Goal: Transaction & Acquisition: Download file/media

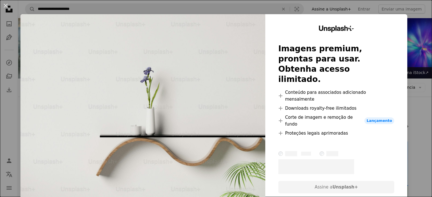
scroll to position [2049, 0]
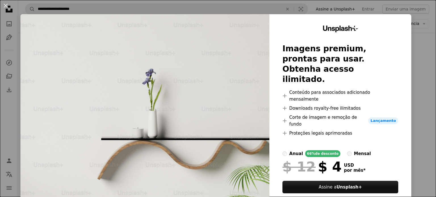
click at [264, 11] on div "An X shape Unsplash+ Imagens premium, prontas para usar. Obtenha acesso ilimita…" at bounding box center [218, 98] width 436 height 197
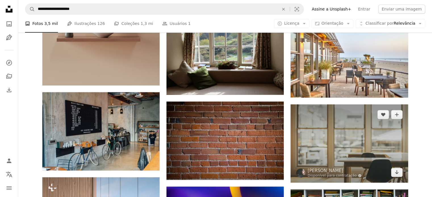
scroll to position [2900, 0]
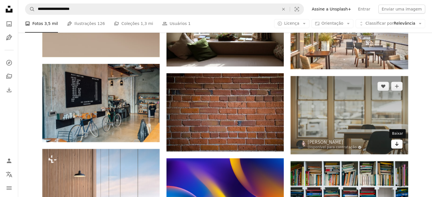
click at [396, 146] on icon "Baixar" at bounding box center [396, 144] width 4 height 4
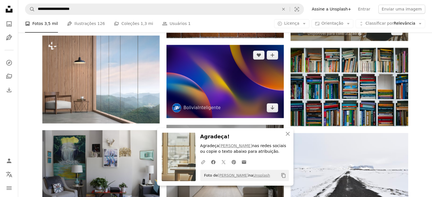
scroll to position [3042, 0]
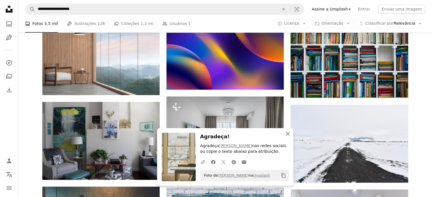
click at [288, 133] on icon "button" at bounding box center [287, 134] width 4 height 4
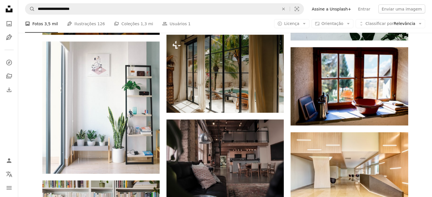
scroll to position [3467, 0]
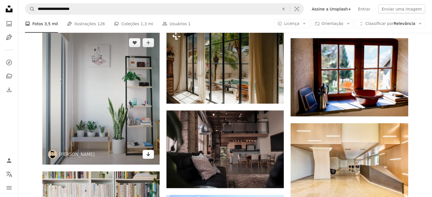
click at [150, 154] on link "Arrow pointing down" at bounding box center [147, 154] width 11 height 9
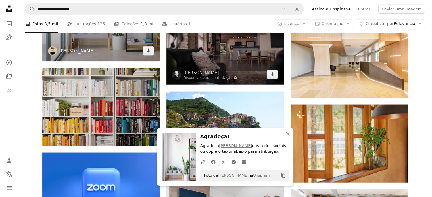
scroll to position [3581, 0]
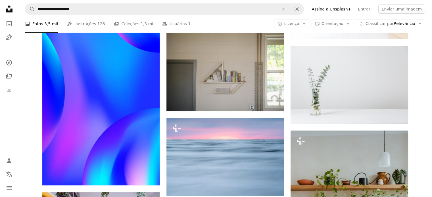
scroll to position [3808, 0]
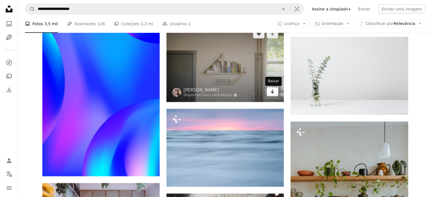
click at [276, 95] on link "Arrow pointing down" at bounding box center [271, 91] width 11 height 9
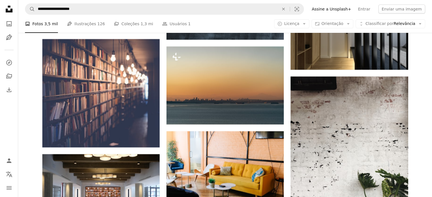
scroll to position [4120, 0]
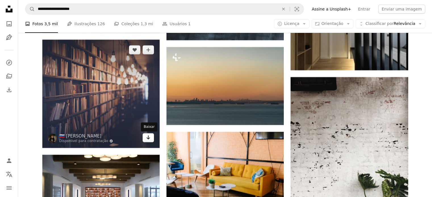
click at [148, 139] on icon "Baixar" at bounding box center [148, 138] width 4 height 4
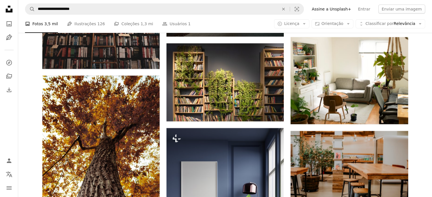
scroll to position [6532, 0]
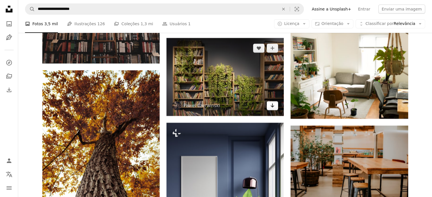
click at [270, 107] on icon "Arrow pointing down" at bounding box center [272, 105] width 5 height 7
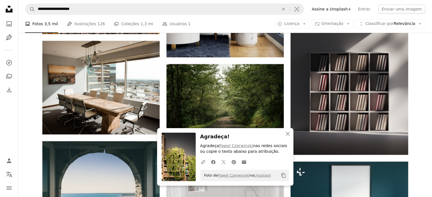
scroll to position [6730, 0]
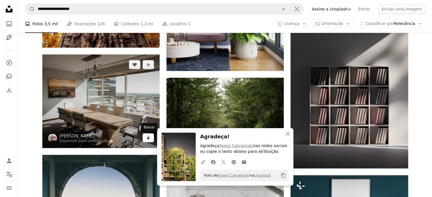
click at [148, 140] on icon "Baixar" at bounding box center [148, 138] width 4 height 4
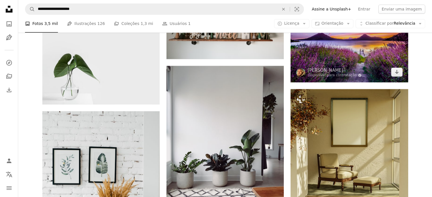
scroll to position [7298, 0]
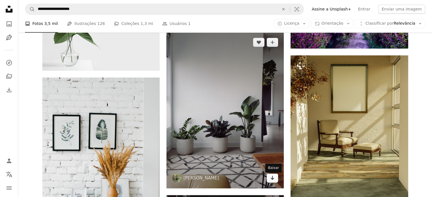
click at [272, 179] on icon "Arrow pointing down" at bounding box center [272, 177] width 5 height 7
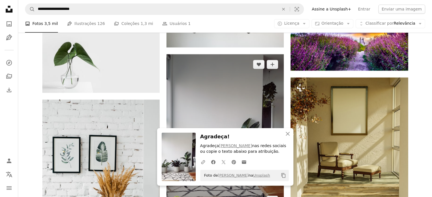
scroll to position [7241, 0]
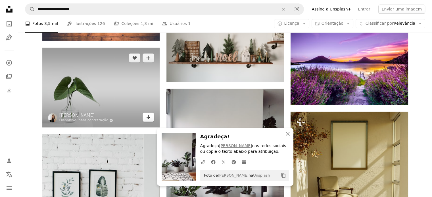
click at [147, 119] on icon "Baixar" at bounding box center [148, 117] width 4 height 4
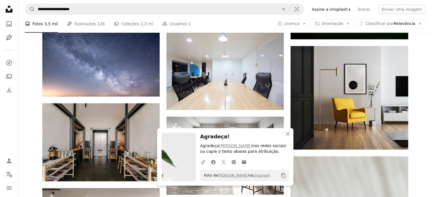
scroll to position [7553, 0]
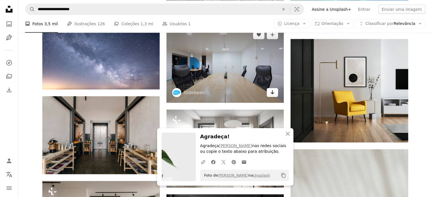
click at [271, 94] on icon "Baixar" at bounding box center [272, 93] width 4 height 4
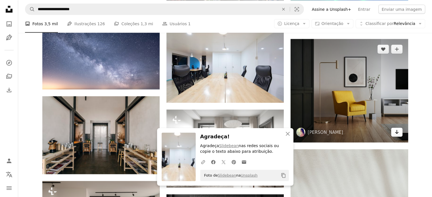
click at [395, 134] on icon "Baixar" at bounding box center [396, 132] width 4 height 4
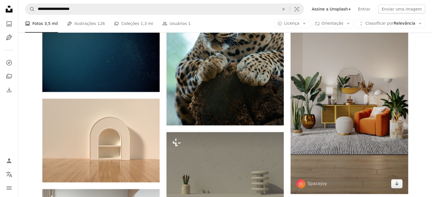
scroll to position [9085, 0]
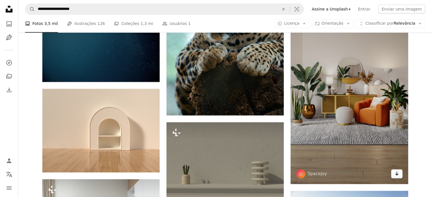
click at [402, 174] on link "Arrow pointing down" at bounding box center [396, 173] width 11 height 9
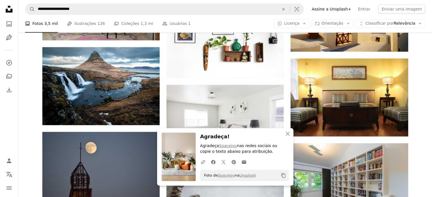
scroll to position [9312, 0]
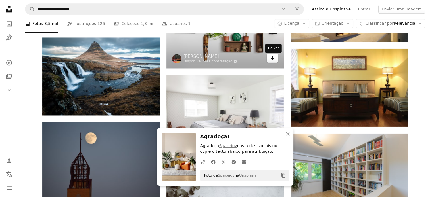
click at [272, 60] on icon "Baixar" at bounding box center [272, 58] width 4 height 4
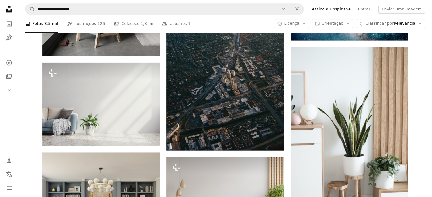
scroll to position [11554, 0]
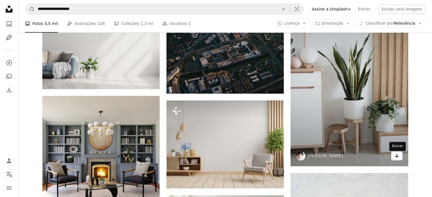
click at [397, 157] on icon "Arrow pointing down" at bounding box center [396, 155] width 5 height 7
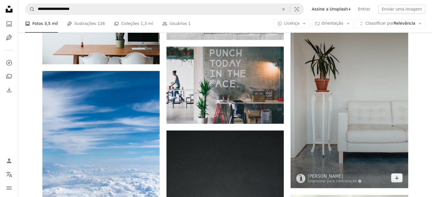
scroll to position [13994, 0]
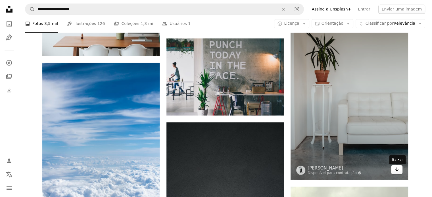
click at [396, 169] on icon "Arrow pointing down" at bounding box center [396, 169] width 5 height 7
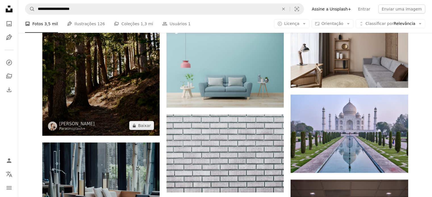
scroll to position [14391, 0]
